Goal: Task Accomplishment & Management: Manage account settings

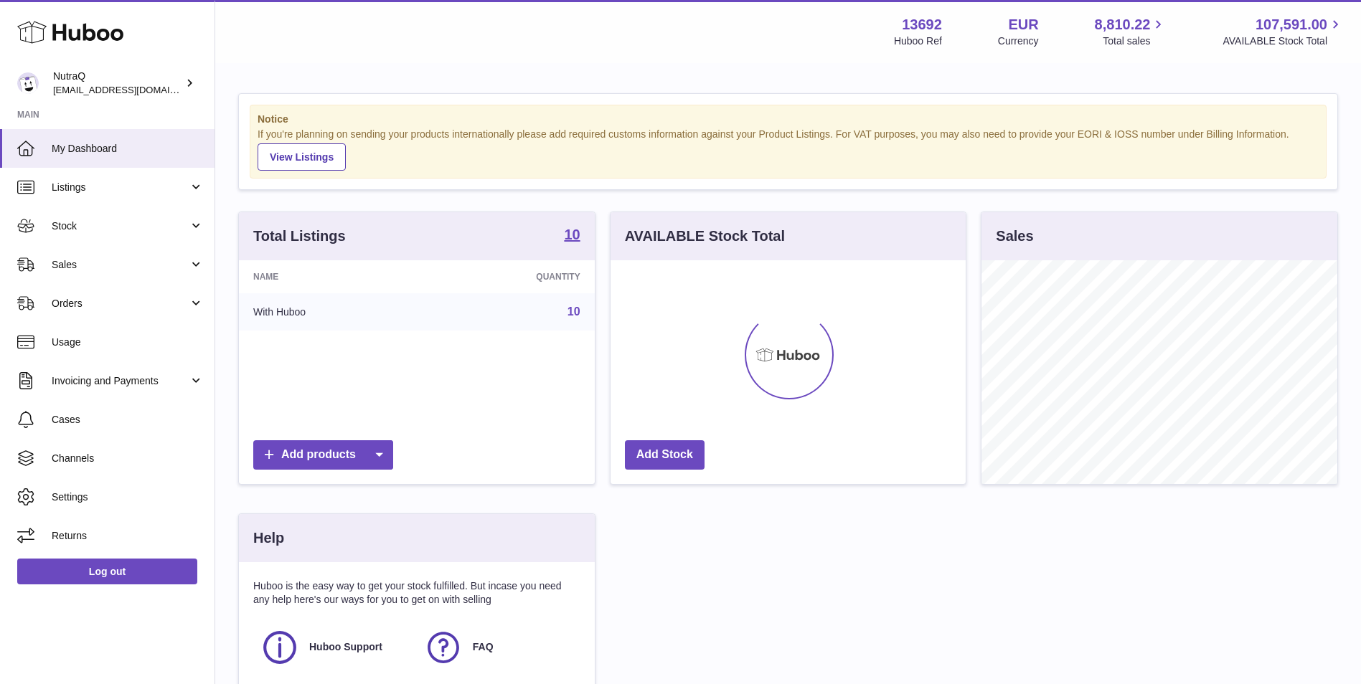
scroll to position [224, 355]
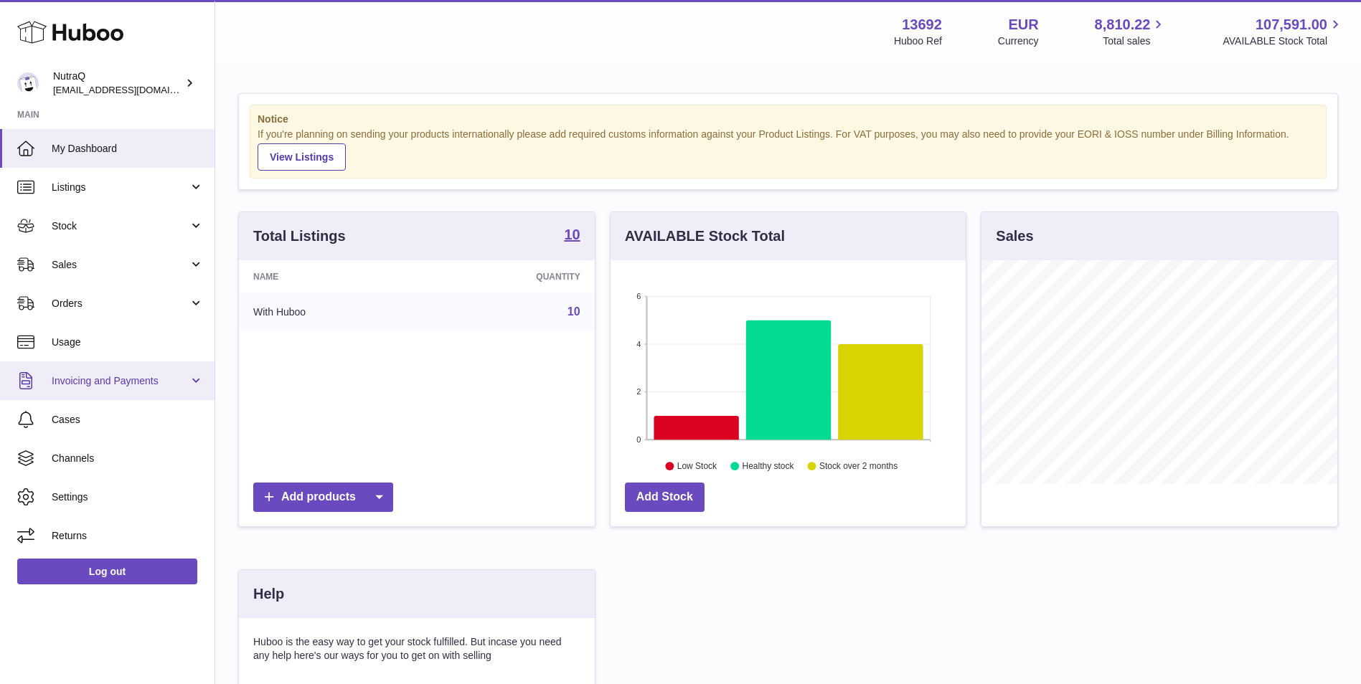
click at [195, 375] on link "Invoicing and Payments" at bounding box center [107, 381] width 214 height 39
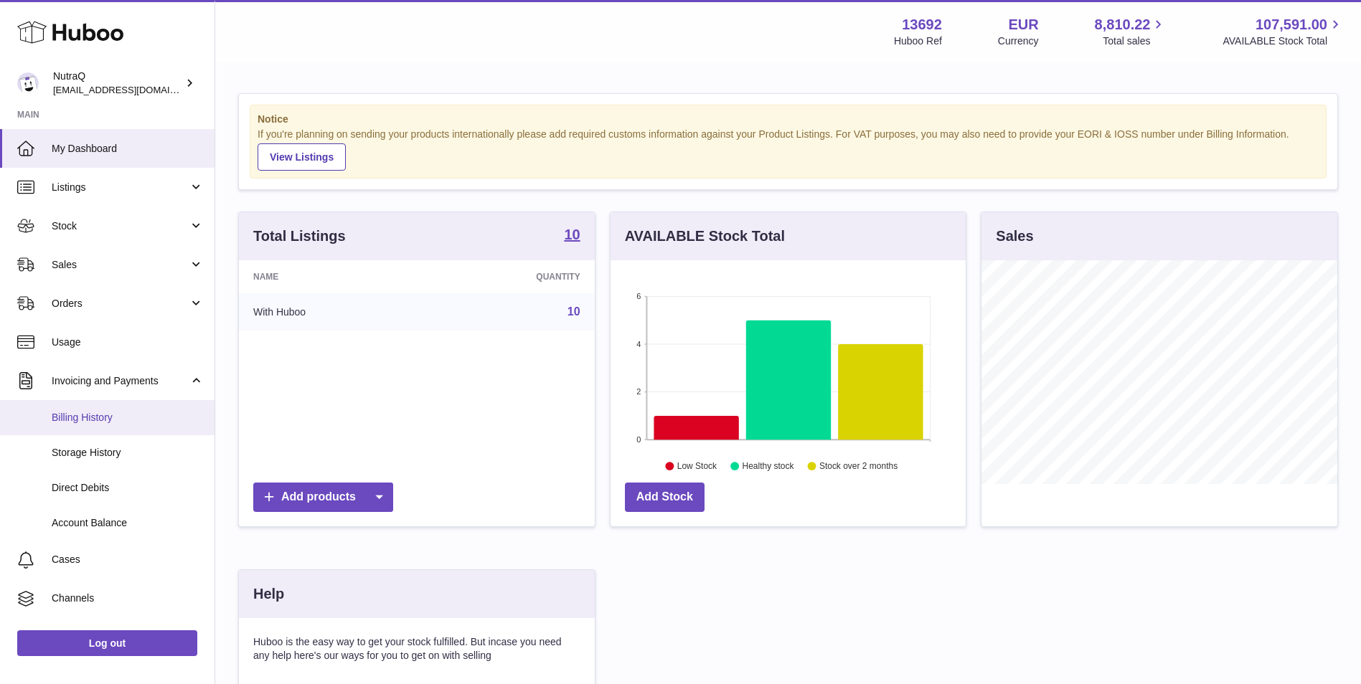
click at [85, 425] on link "Billing History" at bounding box center [107, 417] width 214 height 35
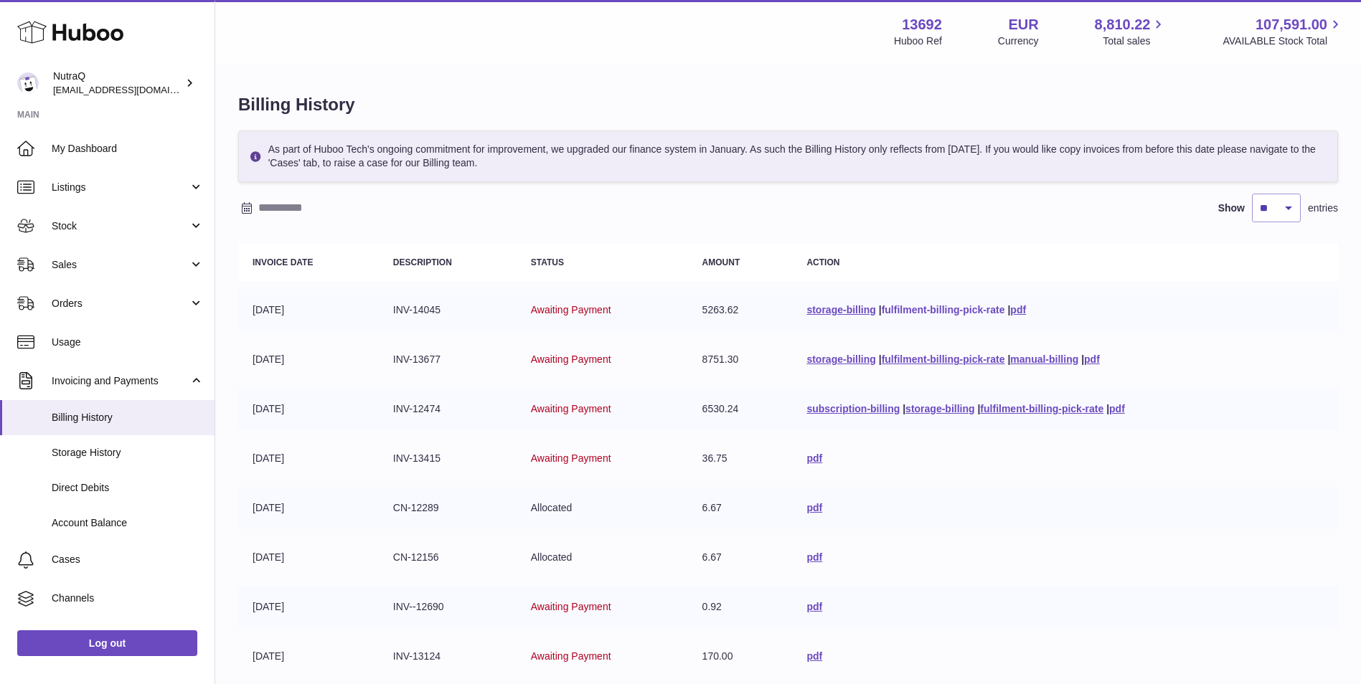
click at [921, 311] on link "fulfilment-billing-pick-rate" at bounding box center [943, 309] width 123 height 11
click at [917, 358] on link "fulfilment-billing-pick-rate" at bounding box center [943, 359] width 123 height 11
click at [1190, 600] on td "pdf" at bounding box center [1065, 607] width 546 height 42
